Goal: Use online tool/utility

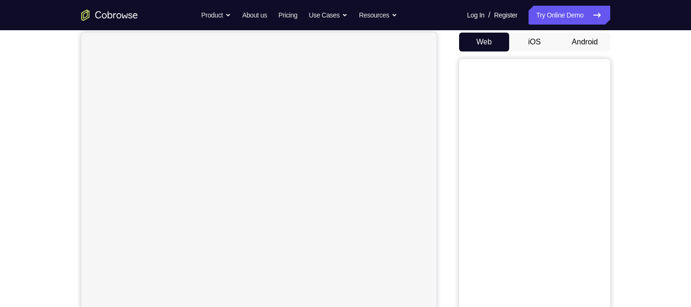
scroll to position [90, 0]
click at [582, 45] on button "Android" at bounding box center [585, 42] width 51 height 19
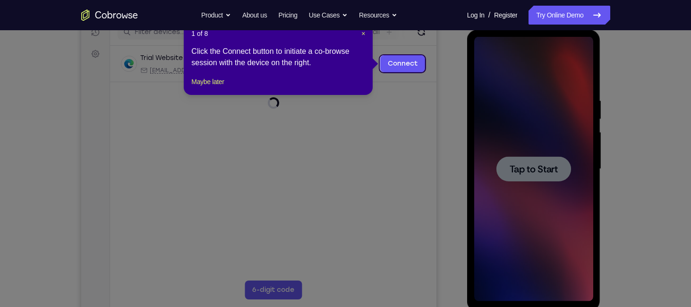
scroll to position [0, 0]
click at [360, 36] on header "1 of 8 ×" at bounding box center [278, 33] width 174 height 9
click at [364, 33] on span "×" at bounding box center [364, 34] width 4 height 8
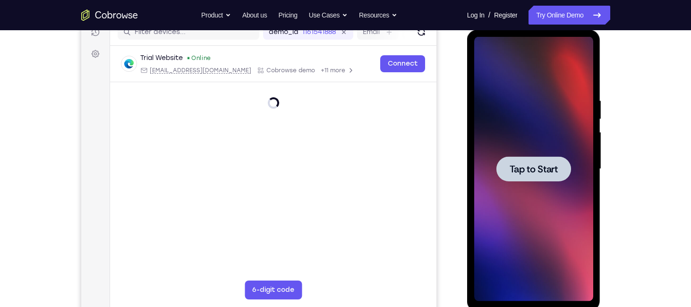
click at [536, 159] on div at bounding box center [534, 168] width 75 height 25
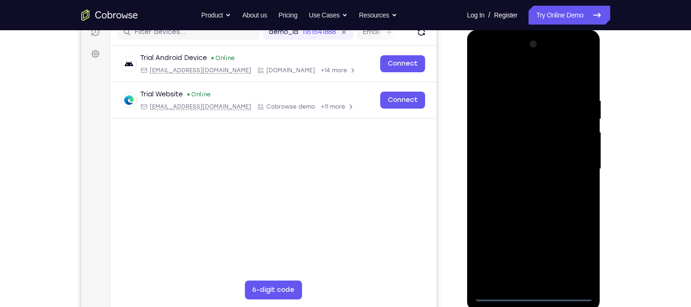
click at [538, 293] on div at bounding box center [534, 169] width 119 height 265
click at [575, 250] on div at bounding box center [534, 169] width 119 height 265
click at [481, 59] on div at bounding box center [534, 169] width 119 height 265
click at [571, 164] on div at bounding box center [534, 169] width 119 height 265
click at [543, 280] on div at bounding box center [534, 169] width 119 height 265
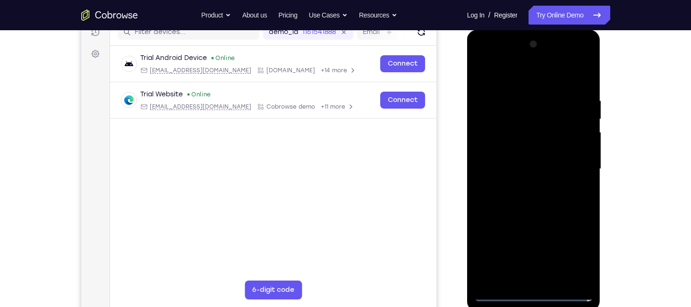
click at [525, 159] on div at bounding box center [534, 169] width 119 height 265
click at [535, 131] on div at bounding box center [534, 169] width 119 height 265
click at [518, 145] on div at bounding box center [534, 169] width 119 height 265
click at [524, 168] on div at bounding box center [534, 169] width 119 height 265
click at [523, 200] on div at bounding box center [534, 169] width 119 height 265
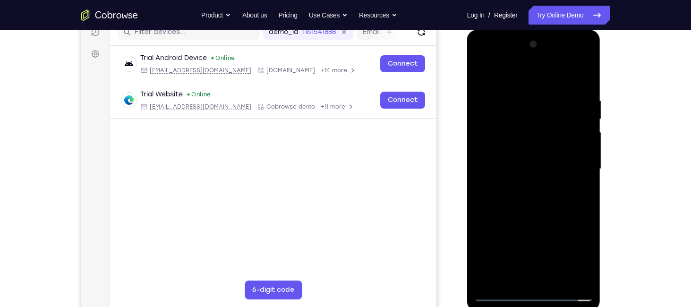
click at [523, 200] on div at bounding box center [534, 169] width 119 height 265
click at [539, 195] on div at bounding box center [534, 169] width 119 height 265
click at [528, 199] on div at bounding box center [534, 169] width 119 height 265
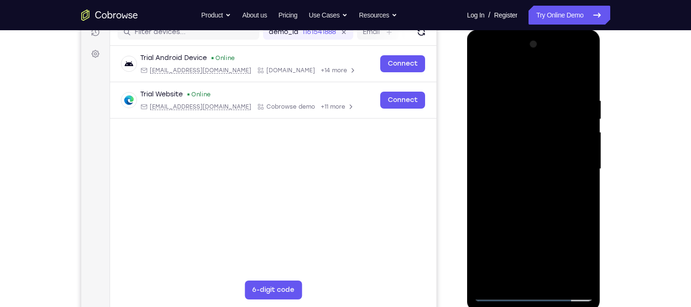
click at [528, 199] on div at bounding box center [534, 169] width 119 height 265
click at [585, 86] on div at bounding box center [534, 169] width 119 height 265
click at [514, 93] on div at bounding box center [534, 169] width 119 height 265
click at [587, 125] on div at bounding box center [534, 169] width 119 height 265
click at [581, 93] on div at bounding box center [534, 169] width 119 height 265
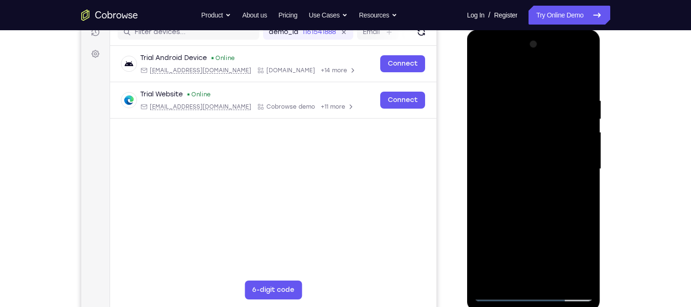
click at [582, 76] on div at bounding box center [534, 169] width 119 height 265
click at [514, 93] on div at bounding box center [534, 169] width 119 height 265
click at [585, 138] on div at bounding box center [534, 169] width 119 height 265
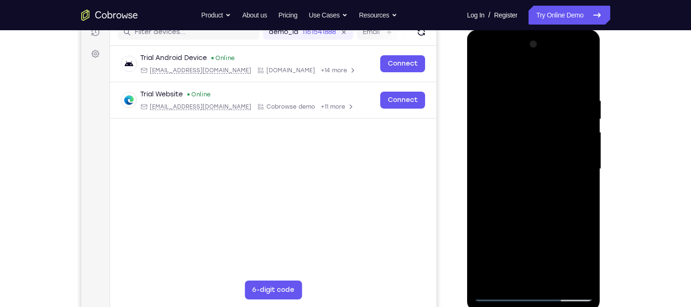
click at [486, 152] on div at bounding box center [534, 169] width 119 height 265
click at [580, 164] on div at bounding box center [534, 169] width 119 height 265
click at [579, 155] on div at bounding box center [534, 169] width 119 height 265
click at [585, 146] on div at bounding box center [534, 169] width 119 height 265
click at [583, 76] on div at bounding box center [534, 169] width 119 height 265
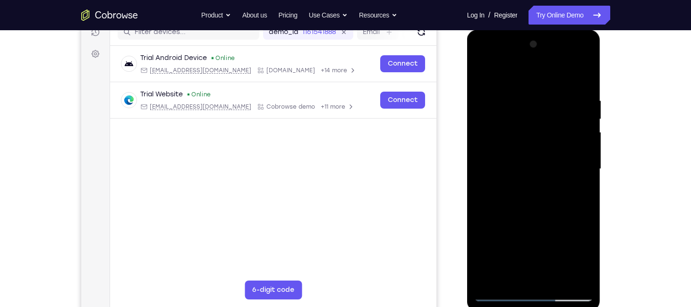
drag, startPoint x: 568, startPoint y: 99, endPoint x: 478, endPoint y: 115, distance: 91.6
click at [478, 115] on div at bounding box center [534, 169] width 119 height 265
drag, startPoint x: 551, startPoint y: 92, endPoint x: 469, endPoint y: 97, distance: 82.4
click at [469, 97] on div at bounding box center [534, 171] width 134 height 282
drag, startPoint x: 547, startPoint y: 93, endPoint x: 448, endPoint y: 115, distance: 101.1
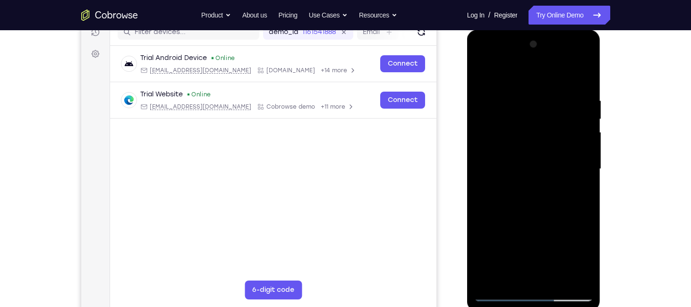
click at [467, 115] on html "Online web based iOS Simulators and Android Emulators. Run iPhone, iPad, Mobile…" at bounding box center [534, 172] width 135 height 284
click at [510, 279] on div at bounding box center [534, 169] width 119 height 265
click at [525, 74] on div at bounding box center [534, 169] width 119 height 265
click at [512, 93] on div at bounding box center [534, 169] width 119 height 265
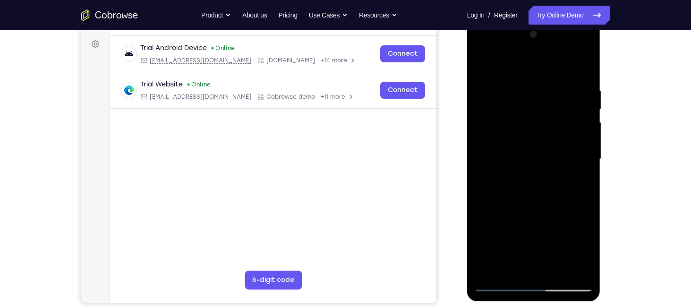
scroll to position [124, 0]
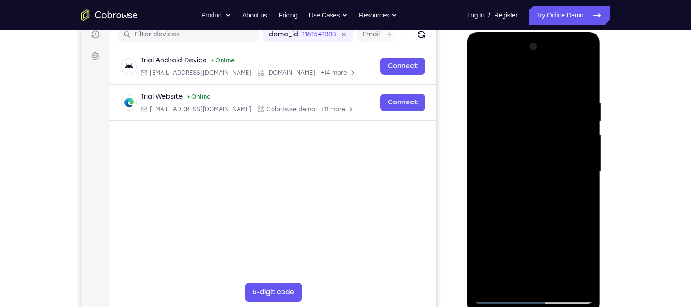
click at [491, 100] on div at bounding box center [534, 171] width 119 height 265
click at [554, 143] on div at bounding box center [534, 171] width 119 height 265
click at [481, 79] on div at bounding box center [534, 171] width 119 height 265
click at [524, 91] on div at bounding box center [534, 171] width 119 height 265
click at [484, 77] on div at bounding box center [534, 171] width 119 height 265
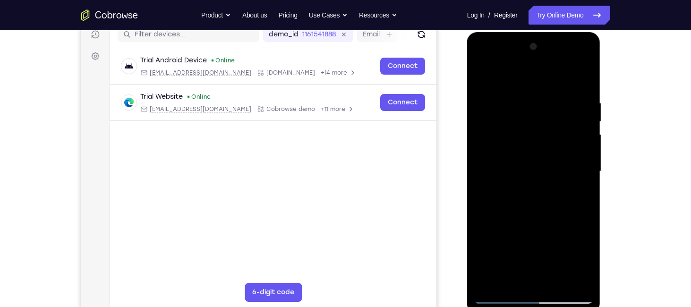
click at [570, 75] on div at bounding box center [534, 171] width 119 height 265
click at [586, 104] on div at bounding box center [534, 171] width 119 height 265
click at [514, 105] on div at bounding box center [534, 171] width 119 height 265
click at [489, 100] on div at bounding box center [534, 171] width 119 height 265
drag, startPoint x: 543, startPoint y: 156, endPoint x: 553, endPoint y: 114, distance: 43.3
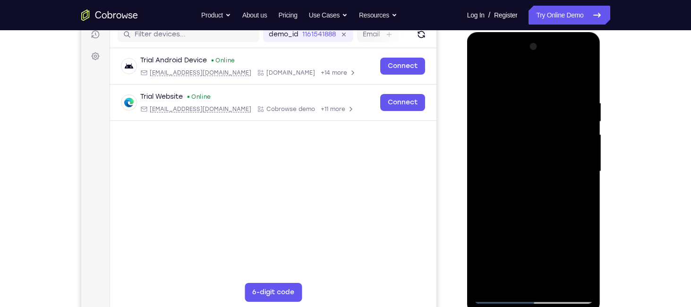
click at [553, 114] on div at bounding box center [534, 171] width 119 height 265
click at [499, 203] on div at bounding box center [534, 171] width 119 height 265
click at [496, 240] on div at bounding box center [534, 171] width 119 height 265
drag, startPoint x: 507, startPoint y: 203, endPoint x: 522, endPoint y: 331, distance: 129.4
click at [522, 307] on html "Online web based iOS Simulators and Android Emulators. Run iPhone, iPad, Mobile…" at bounding box center [534, 174] width 135 height 284
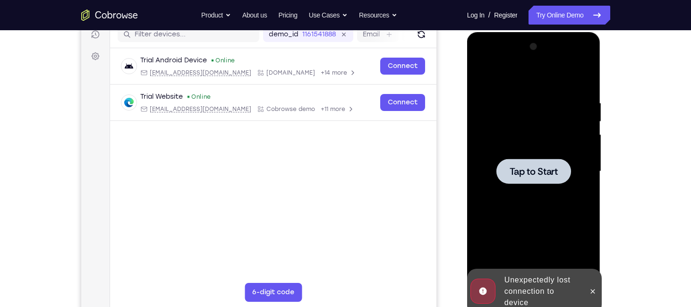
click at [520, 164] on div at bounding box center [534, 171] width 75 height 25
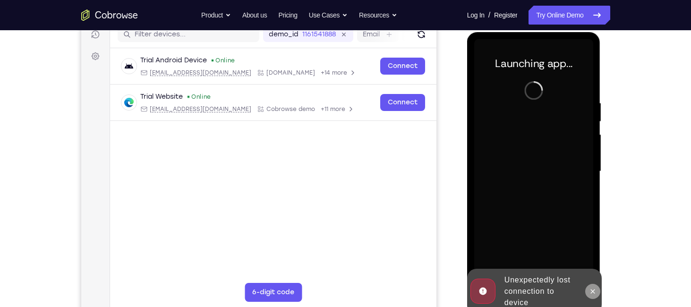
click at [595, 294] on icon at bounding box center [593, 292] width 8 height 8
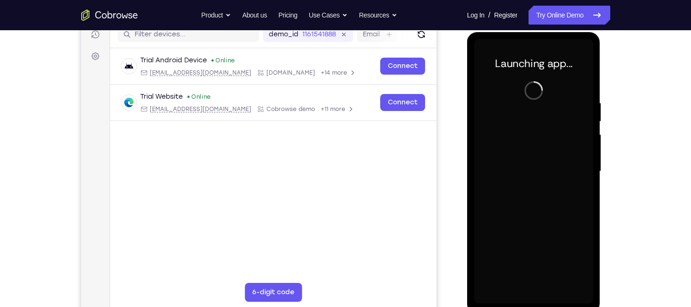
scroll to position [128, 0]
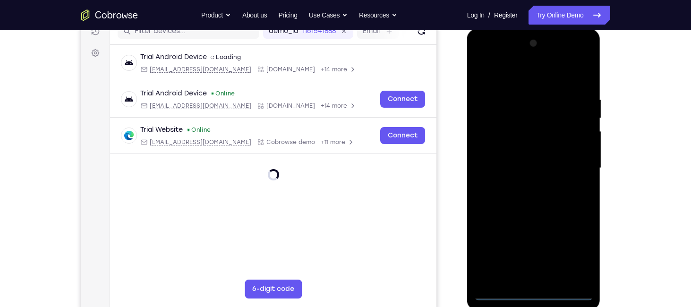
click at [535, 291] on div at bounding box center [534, 168] width 119 height 265
click at [576, 251] on div at bounding box center [534, 168] width 119 height 265
click at [482, 57] on div at bounding box center [534, 168] width 119 height 265
click at [573, 165] on div at bounding box center [534, 168] width 119 height 265
click at [526, 185] on div at bounding box center [534, 168] width 119 height 265
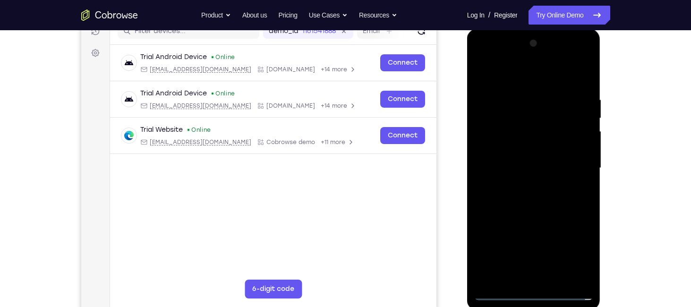
click at [528, 151] on div at bounding box center [534, 168] width 119 height 265
click at [530, 148] on div at bounding box center [534, 168] width 119 height 265
click at [542, 167] on div at bounding box center [534, 168] width 119 height 265
click at [537, 199] on div at bounding box center [534, 168] width 119 height 265
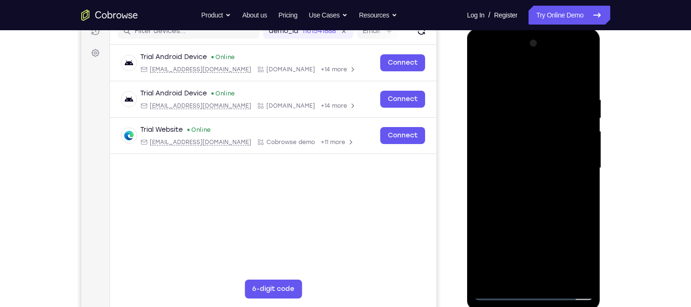
click at [533, 199] on div at bounding box center [534, 168] width 119 height 265
click at [546, 212] on div at bounding box center [534, 168] width 119 height 265
click at [513, 281] on div at bounding box center [534, 168] width 119 height 265
click at [529, 75] on div at bounding box center [534, 168] width 119 height 265
click at [507, 95] on div at bounding box center [534, 168] width 119 height 265
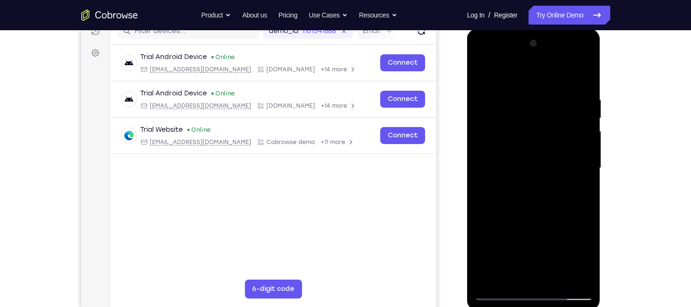
drag, startPoint x: 551, startPoint y: 162, endPoint x: 559, endPoint y: 126, distance: 36.9
click at [559, 126] on div at bounding box center [534, 168] width 119 height 265
click at [539, 164] on div at bounding box center [534, 168] width 119 height 265
drag, startPoint x: 518, startPoint y: 183, endPoint x: 519, endPoint y: 215, distance: 32.2
click at [519, 215] on div at bounding box center [534, 168] width 119 height 265
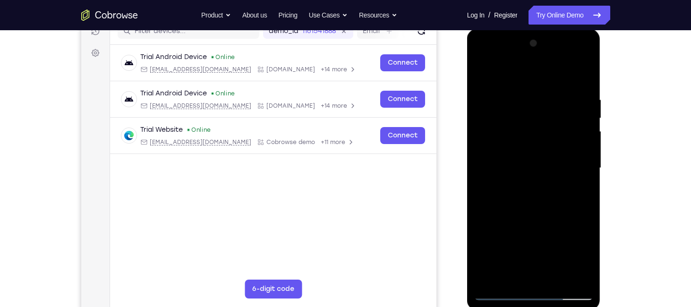
click at [546, 90] on div at bounding box center [534, 168] width 119 height 265
click at [558, 101] on div at bounding box center [534, 168] width 119 height 265
click at [491, 133] on div at bounding box center [534, 168] width 119 height 265
click at [527, 141] on div at bounding box center [534, 168] width 119 height 265
drag, startPoint x: 513, startPoint y: 183, endPoint x: 543, endPoint y: 74, distance: 113.3
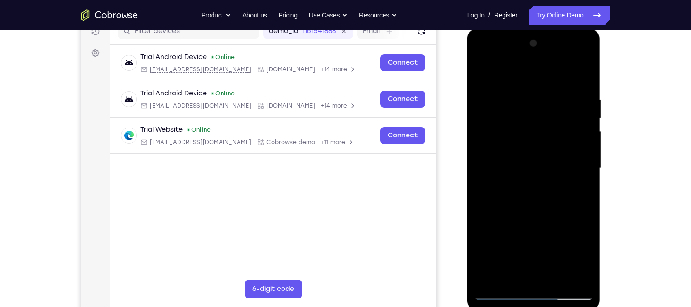
click at [543, 74] on div at bounding box center [534, 168] width 119 height 265
drag, startPoint x: 521, startPoint y: 194, endPoint x: 550, endPoint y: 84, distance: 113.4
click at [550, 84] on div at bounding box center [534, 168] width 119 height 265
drag, startPoint x: 517, startPoint y: 192, endPoint x: 544, endPoint y: 93, distance: 103.0
click at [544, 93] on div at bounding box center [534, 168] width 119 height 265
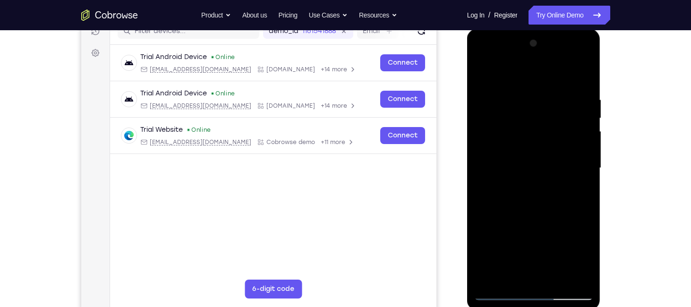
drag, startPoint x: 515, startPoint y: 198, endPoint x: 542, endPoint y: 85, distance: 116.1
click at [542, 85] on div at bounding box center [534, 168] width 119 height 265
drag, startPoint x: 508, startPoint y: 200, endPoint x: 534, endPoint y: 51, distance: 151.5
click at [534, 51] on div at bounding box center [534, 168] width 119 height 265
drag, startPoint x: 516, startPoint y: 226, endPoint x: 543, endPoint y: 64, distance: 163.9
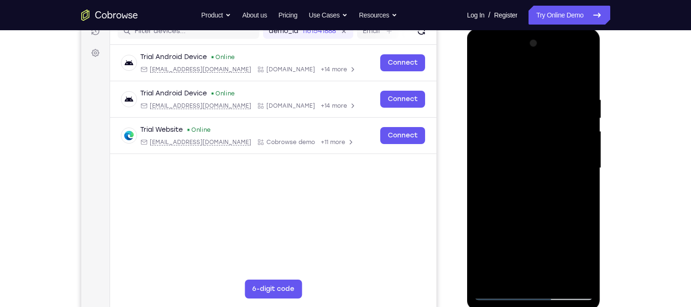
click at [543, 64] on div at bounding box center [534, 168] width 119 height 265
drag, startPoint x: 511, startPoint y: 211, endPoint x: 529, endPoint y: 97, distance: 115.8
click at [529, 97] on div at bounding box center [534, 168] width 119 height 265
drag, startPoint x: 516, startPoint y: 187, endPoint x: 537, endPoint y: 35, distance: 153.7
click at [537, 35] on div at bounding box center [534, 170] width 134 height 282
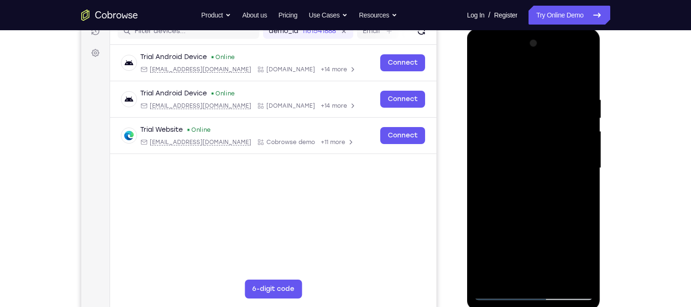
drag, startPoint x: 514, startPoint y: 182, endPoint x: 535, endPoint y: 82, distance: 101.9
click at [535, 82] on div at bounding box center [534, 168] width 119 height 265
drag, startPoint x: 515, startPoint y: 231, endPoint x: 533, endPoint y: 102, distance: 130.3
click at [533, 102] on div at bounding box center [534, 168] width 119 height 265
drag, startPoint x: 522, startPoint y: 214, endPoint x: 540, endPoint y: 105, distance: 110.2
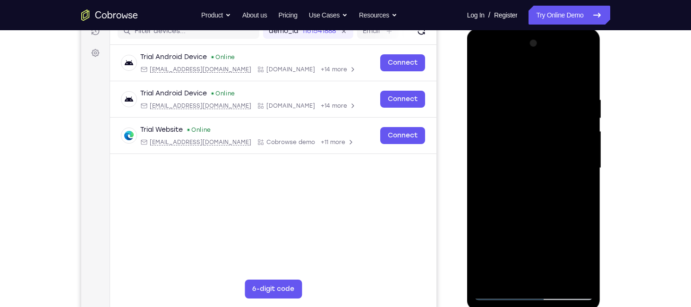
click at [540, 105] on div at bounding box center [534, 168] width 119 height 265
drag, startPoint x: 521, startPoint y: 204, endPoint x: 537, endPoint y: 105, distance: 99.7
click at [537, 105] on div at bounding box center [534, 168] width 119 height 265
drag, startPoint x: 526, startPoint y: 207, endPoint x: 549, endPoint y: 85, distance: 124.1
click at [549, 85] on div at bounding box center [534, 168] width 119 height 265
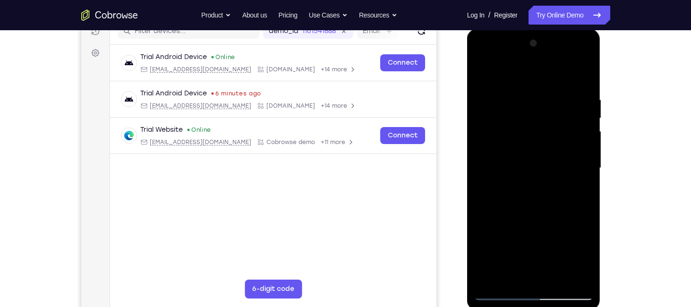
drag, startPoint x: 521, startPoint y: 220, endPoint x: 537, endPoint y: 113, distance: 108.5
click at [537, 113] on div at bounding box center [534, 168] width 119 height 265
drag, startPoint x: 499, startPoint y: 203, endPoint x: 532, endPoint y: 90, distance: 118.2
click at [532, 90] on div at bounding box center [534, 168] width 119 height 265
drag, startPoint x: 518, startPoint y: 202, endPoint x: 531, endPoint y: 127, distance: 75.9
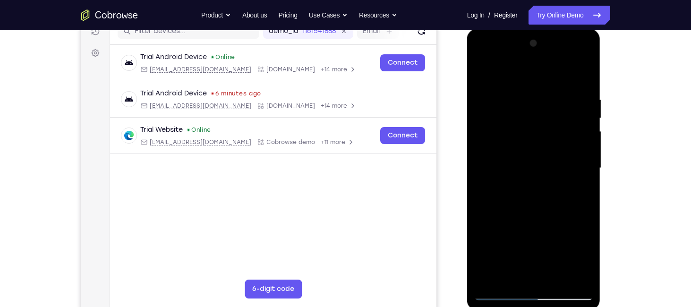
click at [531, 127] on div at bounding box center [534, 168] width 119 height 265
drag, startPoint x: 520, startPoint y: 211, endPoint x: 538, endPoint y: 134, distance: 79.0
click at [538, 134] on div at bounding box center [534, 168] width 119 height 265
drag, startPoint x: 538, startPoint y: 134, endPoint x: 547, endPoint y: 36, distance: 98.3
click at [547, 36] on div at bounding box center [534, 168] width 119 height 265
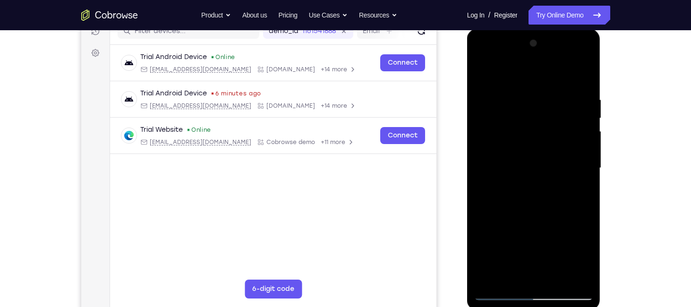
drag, startPoint x: 508, startPoint y: 170, endPoint x: 539, endPoint y: 82, distance: 93.3
click at [539, 82] on div at bounding box center [534, 168] width 119 height 265
drag, startPoint x: 522, startPoint y: 194, endPoint x: 550, endPoint y: 119, distance: 79.5
click at [550, 119] on div at bounding box center [534, 168] width 119 height 265
drag, startPoint x: 531, startPoint y: 198, endPoint x: 564, endPoint y: 62, distance: 139.7
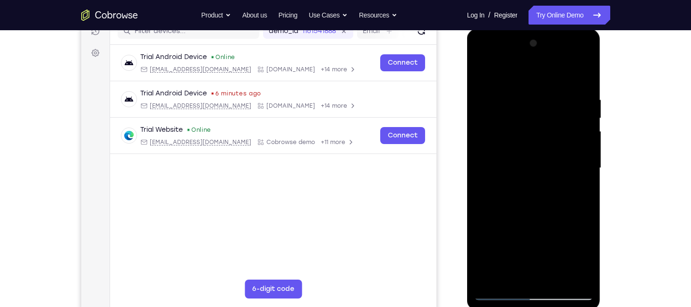
click at [564, 62] on div at bounding box center [534, 168] width 119 height 265
drag, startPoint x: 505, startPoint y: 203, endPoint x: 558, endPoint y: 62, distance: 150.6
click at [558, 62] on div at bounding box center [534, 168] width 119 height 265
drag, startPoint x: 522, startPoint y: 223, endPoint x: 560, endPoint y: 96, distance: 132.1
click at [560, 96] on div at bounding box center [534, 168] width 119 height 265
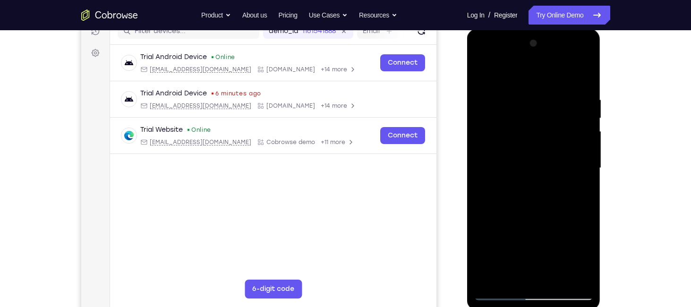
drag, startPoint x: 518, startPoint y: 217, endPoint x: 533, endPoint y: 68, distance: 150.5
click at [533, 68] on div at bounding box center [534, 168] width 119 height 265
drag, startPoint x: 534, startPoint y: 188, endPoint x: 577, endPoint y: -15, distance: 207.4
click at [577, 29] on html "Online web based iOS Simulators and Android Emulators. Run iPhone, iPad, Mobile…" at bounding box center [534, 171] width 135 height 284
drag, startPoint x: 518, startPoint y: 221, endPoint x: 560, endPoint y: 24, distance: 201.1
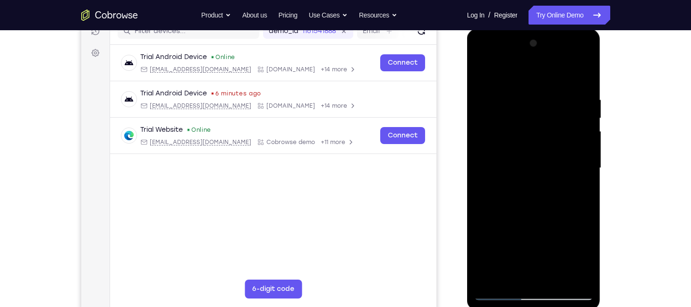
click at [560, 29] on html "Online web based iOS Simulators and Android Emulators. Run iPhone, iPad, Mobile…" at bounding box center [534, 171] width 135 height 284
drag, startPoint x: 507, startPoint y: 152, endPoint x: 540, endPoint y: 24, distance: 132.4
click at [540, 29] on html "Online web based iOS Simulators and Android Emulators. Run iPhone, iPad, Mobile…" at bounding box center [534, 171] width 135 height 284
drag, startPoint x: 504, startPoint y: 162, endPoint x: 537, endPoint y: 85, distance: 83.8
click at [537, 85] on div at bounding box center [534, 168] width 119 height 265
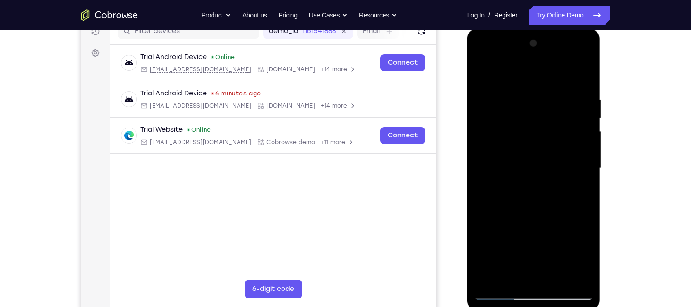
drag, startPoint x: 517, startPoint y: 131, endPoint x: 551, endPoint y: 53, distance: 85.5
click at [551, 53] on div at bounding box center [534, 168] width 119 height 265
drag, startPoint x: 524, startPoint y: 144, endPoint x: 1036, endPoint y: 29, distance: 524.1
click at [568, 29] on html "Online web based iOS Simulators and Android Emulators. Run iPhone, iPad, Mobile…" at bounding box center [534, 171] width 135 height 284
drag, startPoint x: 529, startPoint y: 200, endPoint x: 559, endPoint y: 69, distance: 135.1
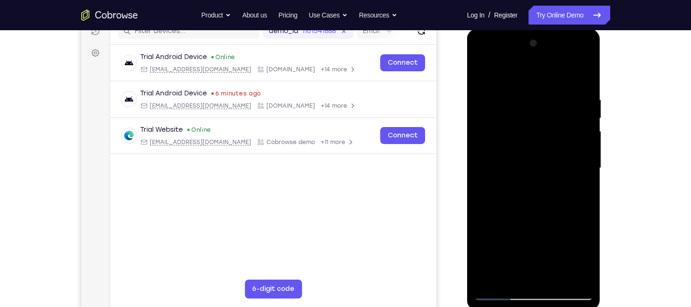
click at [559, 69] on div at bounding box center [534, 168] width 119 height 265
drag, startPoint x: 504, startPoint y: 224, endPoint x: 566, endPoint y: 19, distance: 214.3
click at [566, 29] on html "Online web based iOS Simulators and Android Emulators. Run iPhone, iPad, Mobile…" at bounding box center [534, 171] width 135 height 284
drag, startPoint x: 516, startPoint y: 154, endPoint x: 520, endPoint y: 75, distance: 79.0
click at [520, 75] on div at bounding box center [534, 168] width 119 height 265
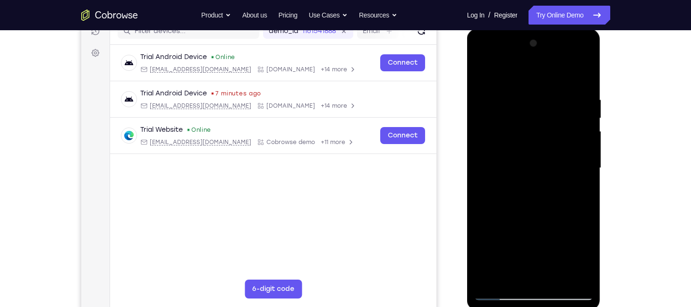
drag, startPoint x: 522, startPoint y: 141, endPoint x: 527, endPoint y: 93, distance: 48.0
click at [527, 93] on div at bounding box center [534, 168] width 119 height 265
drag, startPoint x: 529, startPoint y: 147, endPoint x: 523, endPoint y: 78, distance: 68.8
click at [523, 78] on div at bounding box center [534, 168] width 119 height 265
drag, startPoint x: 531, startPoint y: 193, endPoint x: 539, endPoint y: 76, distance: 117.5
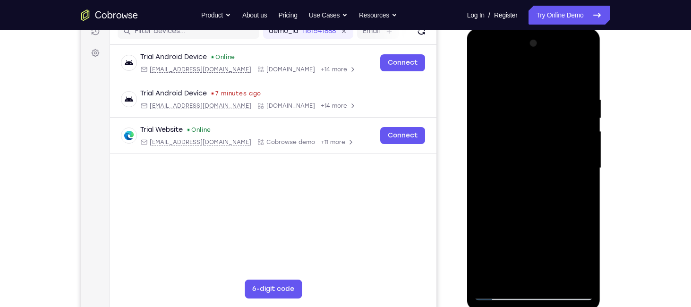
click at [539, 76] on div at bounding box center [534, 168] width 119 height 265
drag, startPoint x: 528, startPoint y: 184, endPoint x: 545, endPoint y: 107, distance: 79.3
click at [545, 107] on div at bounding box center [534, 168] width 119 height 265
drag, startPoint x: 525, startPoint y: 198, endPoint x: 535, endPoint y: 128, distance: 70.2
click at [535, 128] on div at bounding box center [534, 168] width 119 height 265
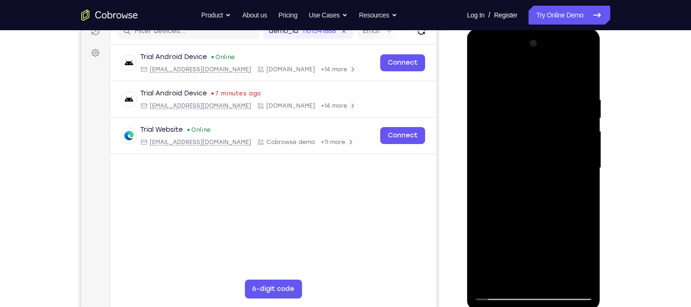
drag, startPoint x: 519, startPoint y: 153, endPoint x: 530, endPoint y: 89, distance: 65.3
click at [530, 89] on div at bounding box center [534, 168] width 119 height 265
drag, startPoint x: 516, startPoint y: 187, endPoint x: 522, endPoint y: 133, distance: 54.2
click at [522, 133] on div at bounding box center [534, 168] width 119 height 265
drag, startPoint x: 534, startPoint y: 207, endPoint x: 544, endPoint y: 130, distance: 77.3
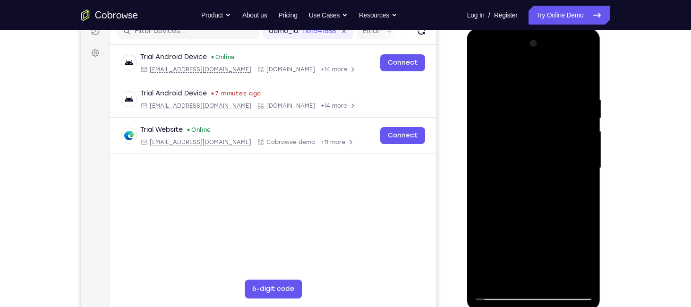
click at [544, 130] on div at bounding box center [534, 168] width 119 height 265
drag, startPoint x: 493, startPoint y: 187, endPoint x: 516, endPoint y: 79, distance: 110.2
click at [516, 79] on div at bounding box center [534, 168] width 119 height 265
drag, startPoint x: 524, startPoint y: 203, endPoint x: 529, endPoint y: 152, distance: 51.3
click at [529, 152] on div at bounding box center [534, 168] width 119 height 265
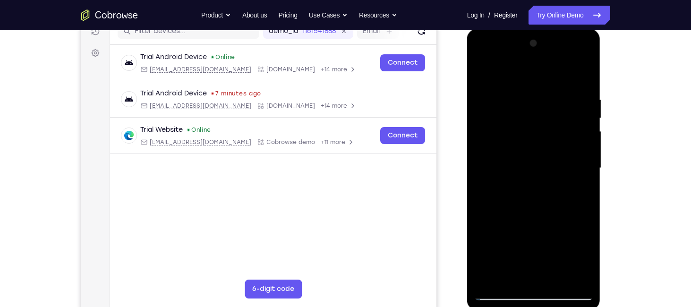
drag, startPoint x: 535, startPoint y: 217, endPoint x: 543, endPoint y: 160, distance: 57.7
click at [543, 160] on div at bounding box center [534, 168] width 119 height 265
drag, startPoint x: 532, startPoint y: 185, endPoint x: 534, endPoint y: 110, distance: 75.2
click at [534, 110] on div at bounding box center [534, 168] width 119 height 265
drag, startPoint x: 534, startPoint y: 110, endPoint x: 536, endPoint y: 47, distance: 63.4
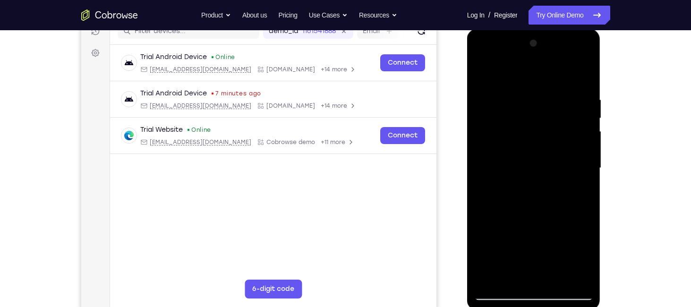
click at [536, 47] on div at bounding box center [534, 168] width 119 height 265
drag, startPoint x: 519, startPoint y: 207, endPoint x: 526, endPoint y: 149, distance: 58.5
click at [526, 149] on div at bounding box center [534, 168] width 119 height 265
drag, startPoint x: 522, startPoint y: 216, endPoint x: 530, endPoint y: 129, distance: 87.3
click at [530, 129] on div at bounding box center [534, 168] width 119 height 265
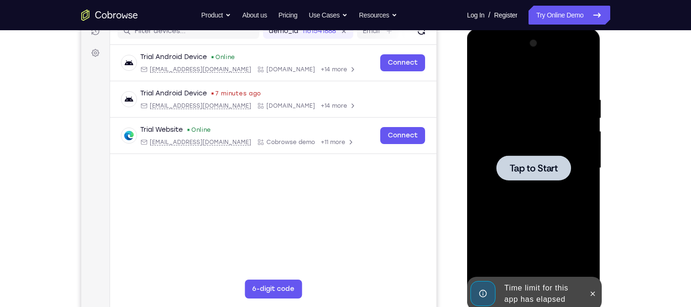
click at [537, 155] on div at bounding box center [534, 167] width 75 height 25
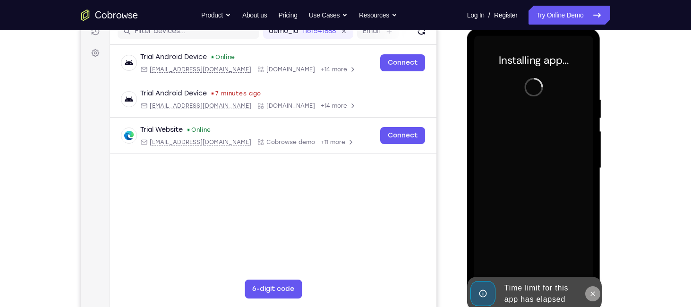
click at [593, 294] on icon at bounding box center [593, 294] width 4 height 4
